Goal: Navigation & Orientation: Find specific page/section

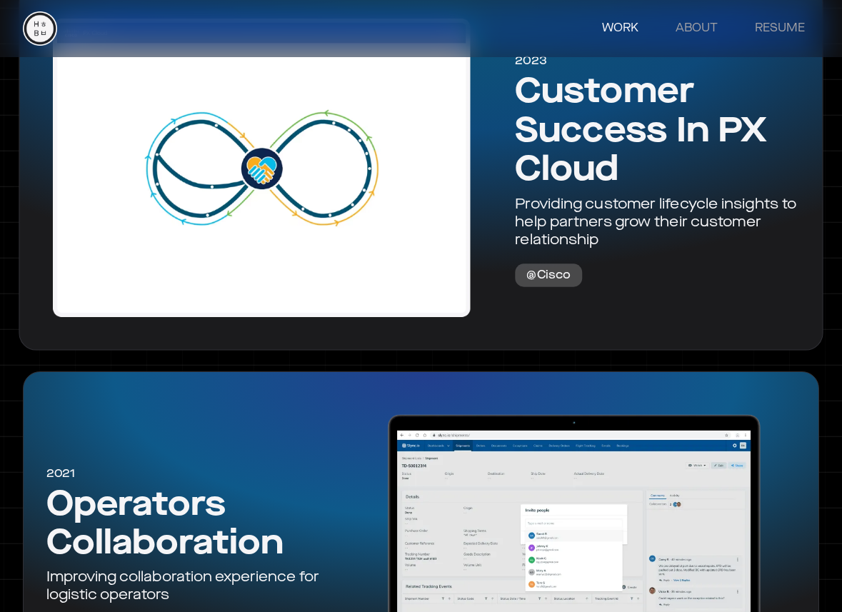
scroll to position [721, 0]
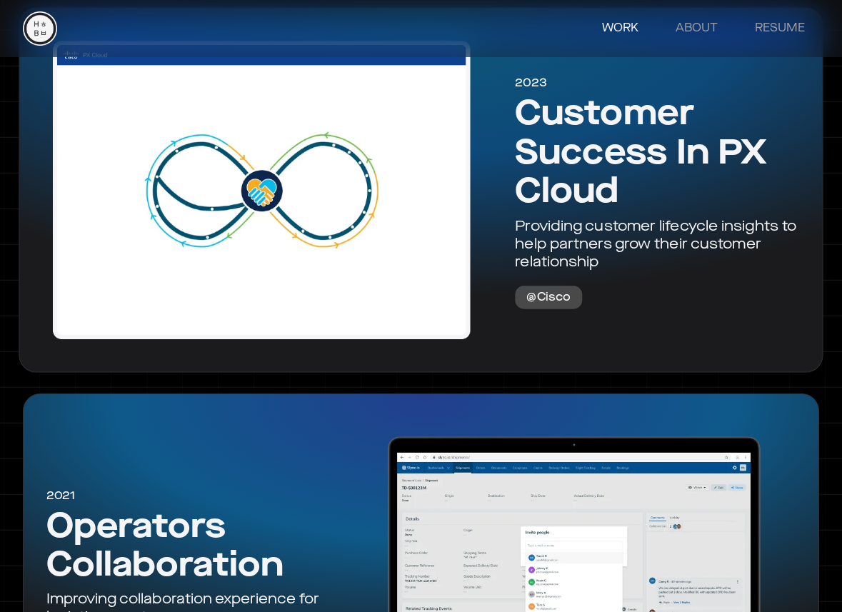
click at [496, 222] on link "2023 Customer Success In PX Cloud Providing customer lifecycle insights to help…" at bounding box center [421, 189] width 804 height 365
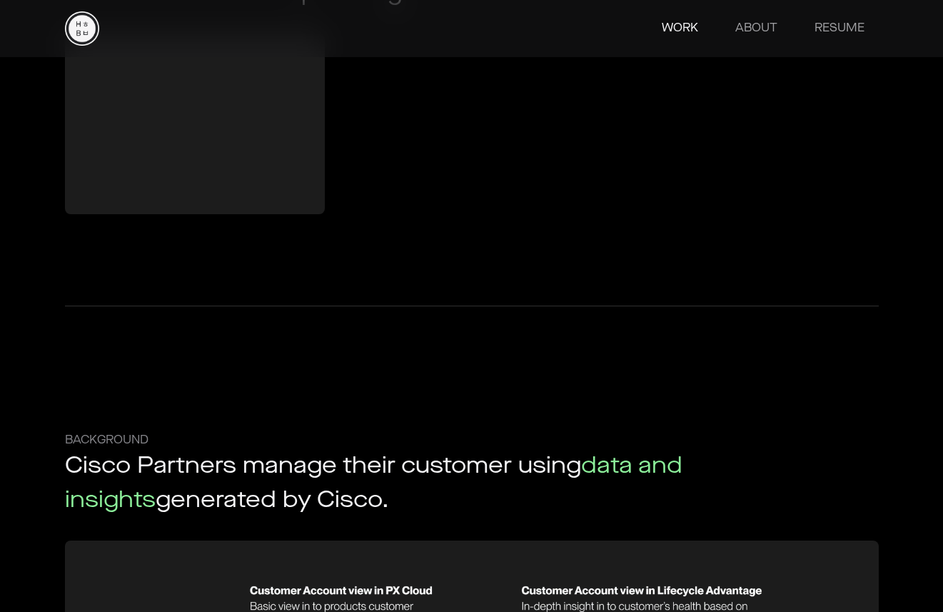
scroll to position [1399, 0]
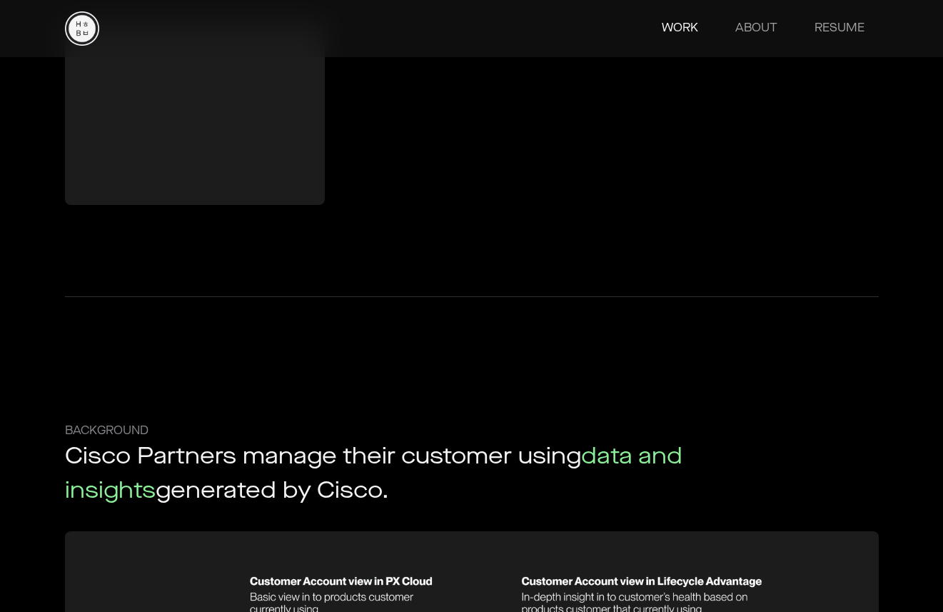
drag, startPoint x: 2, startPoint y: 266, endPoint x: 99, endPoint y: 281, distance: 97.6
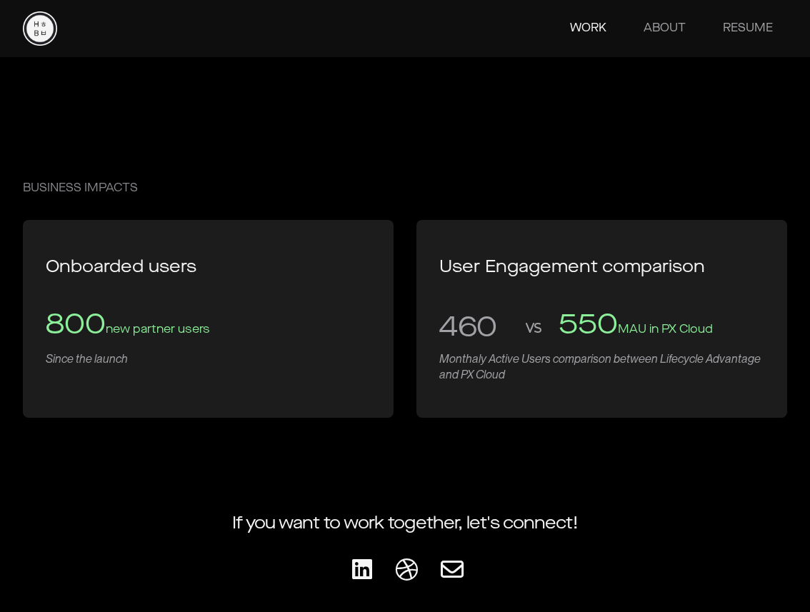
scroll to position [8488, 0]
click at [598, 25] on link "WORK" at bounding box center [587, 28] width 65 height 29
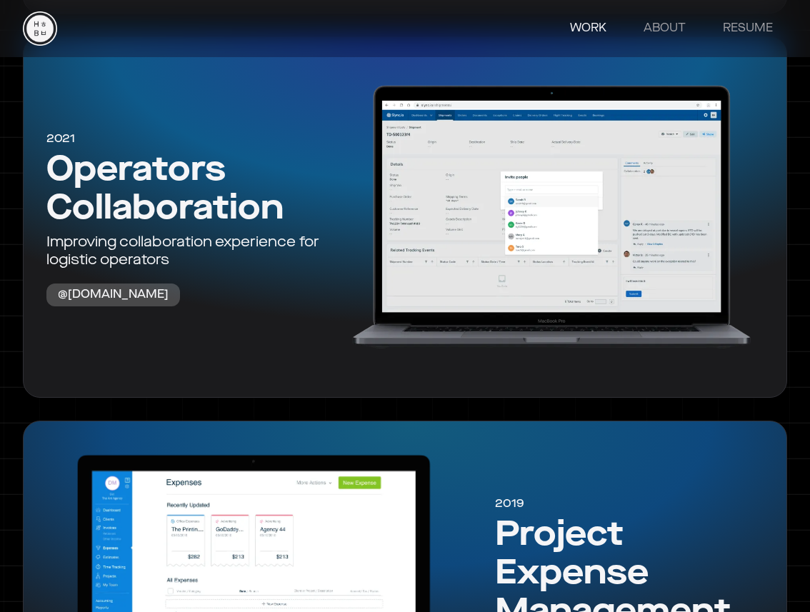
scroll to position [1101, 0]
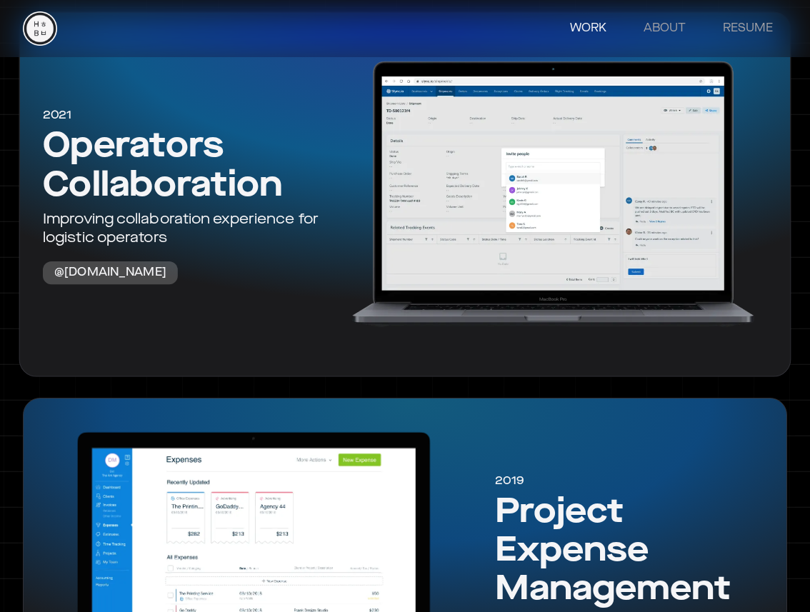
click at [361, 238] on div at bounding box center [554, 193] width 448 height 317
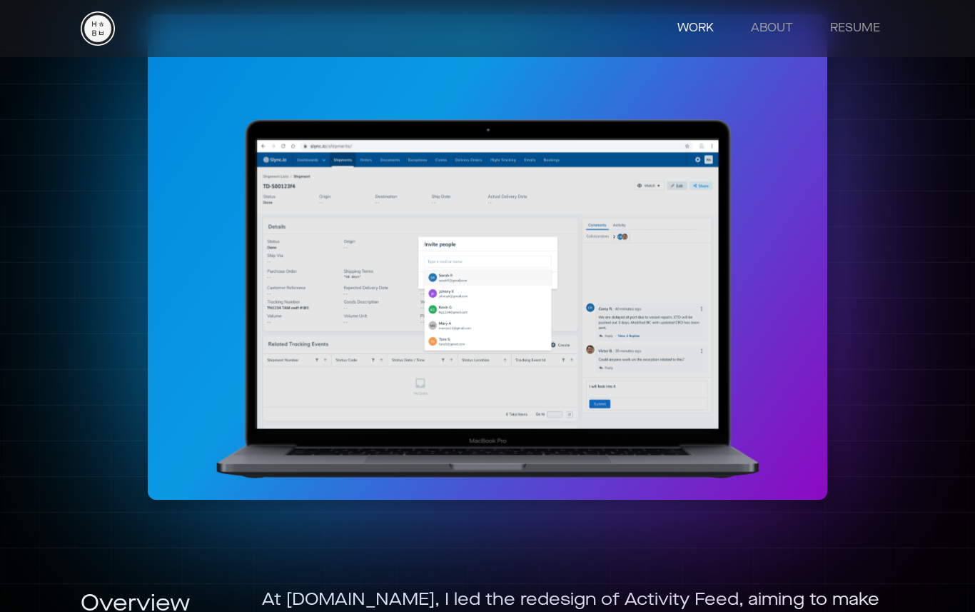
scroll to position [181, 0]
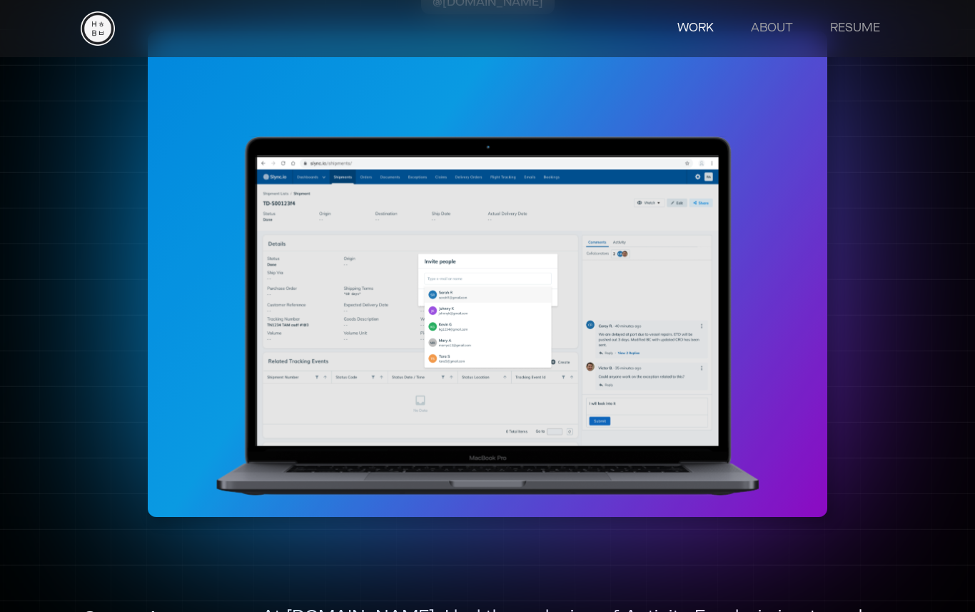
click at [96, 30] on img "home" at bounding box center [98, 28] width 34 height 34
